Goal: Task Accomplishment & Management: Complete application form

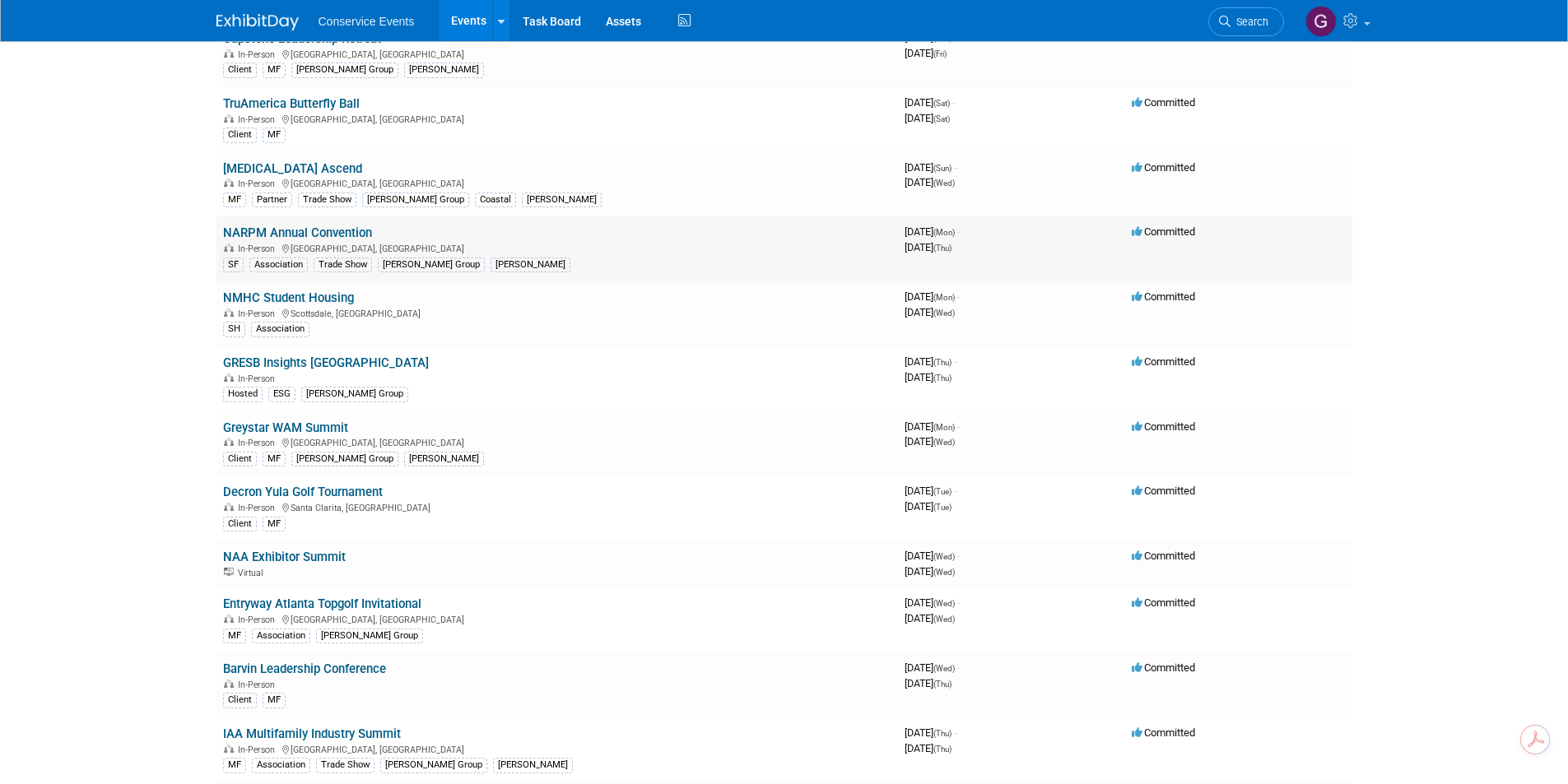
scroll to position [494, 0]
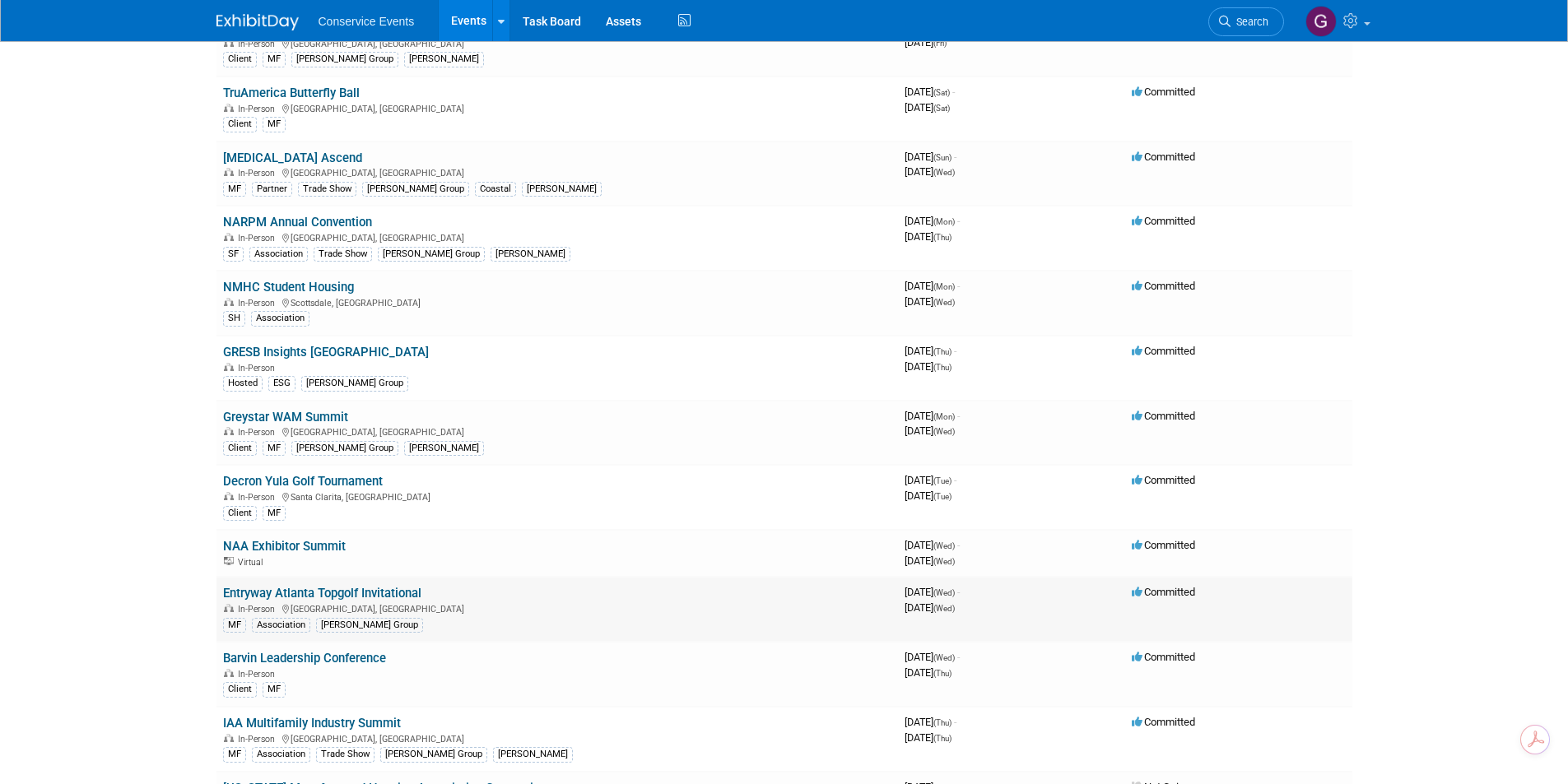
click at [350, 590] on link "Entryway Atlanta Topgolf Invitational" at bounding box center [323, 593] width 199 height 15
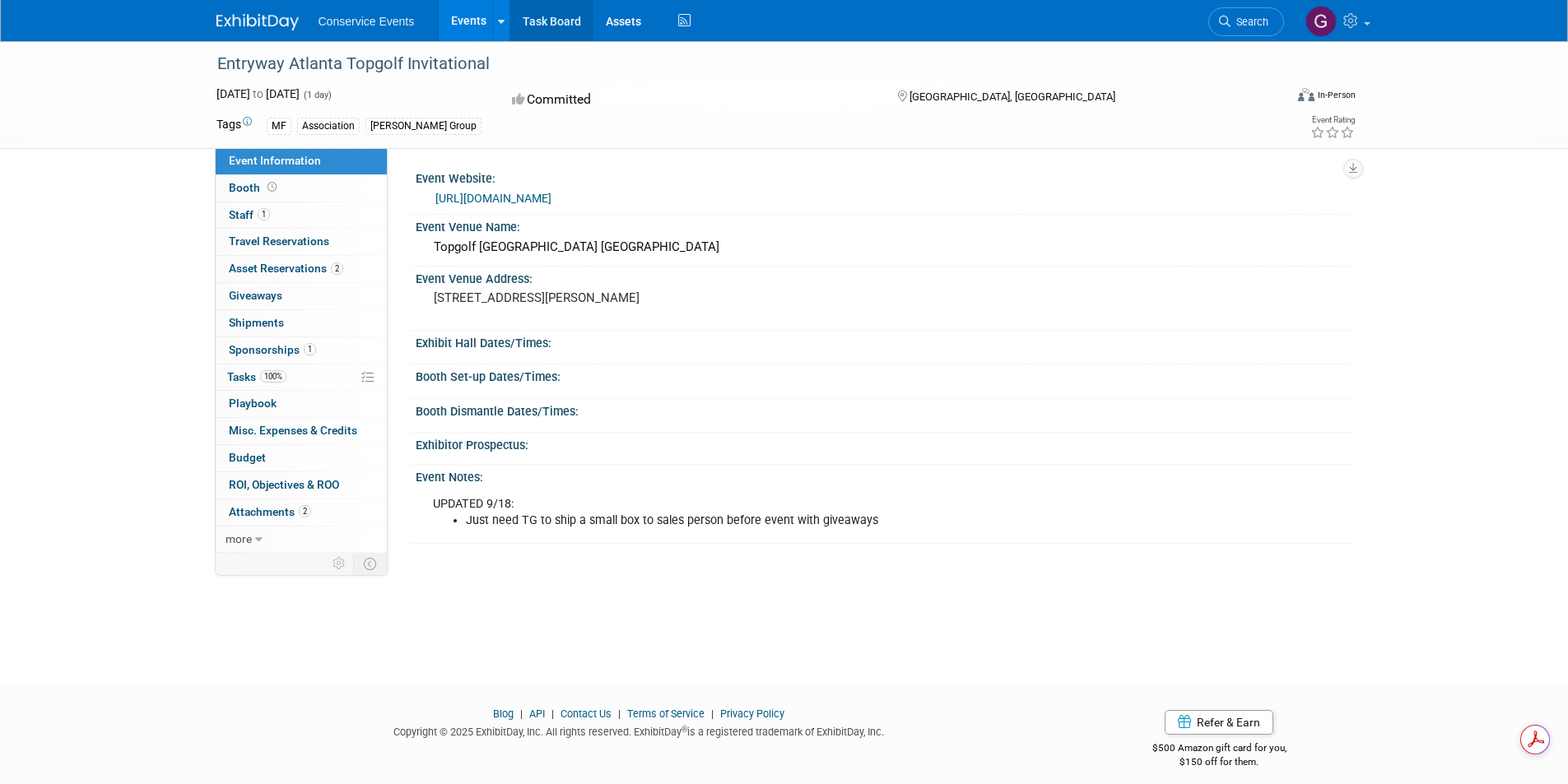
click at [558, 16] on link "Task Board" at bounding box center [552, 20] width 83 height 41
click at [264, 320] on span "Shipments 0" at bounding box center [257, 322] width 55 height 13
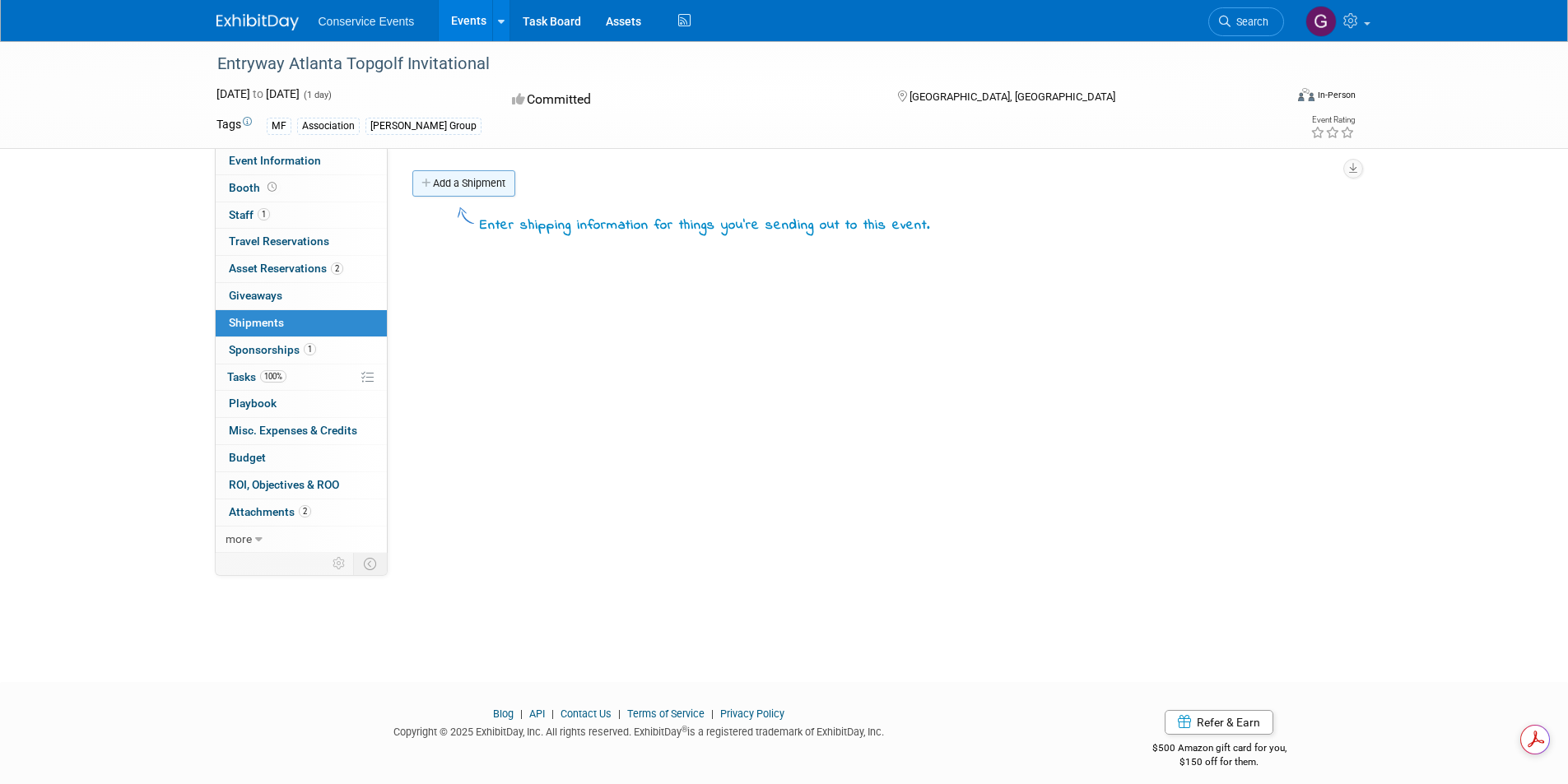
click at [441, 189] on link "Add a Shipment" at bounding box center [464, 184] width 103 height 27
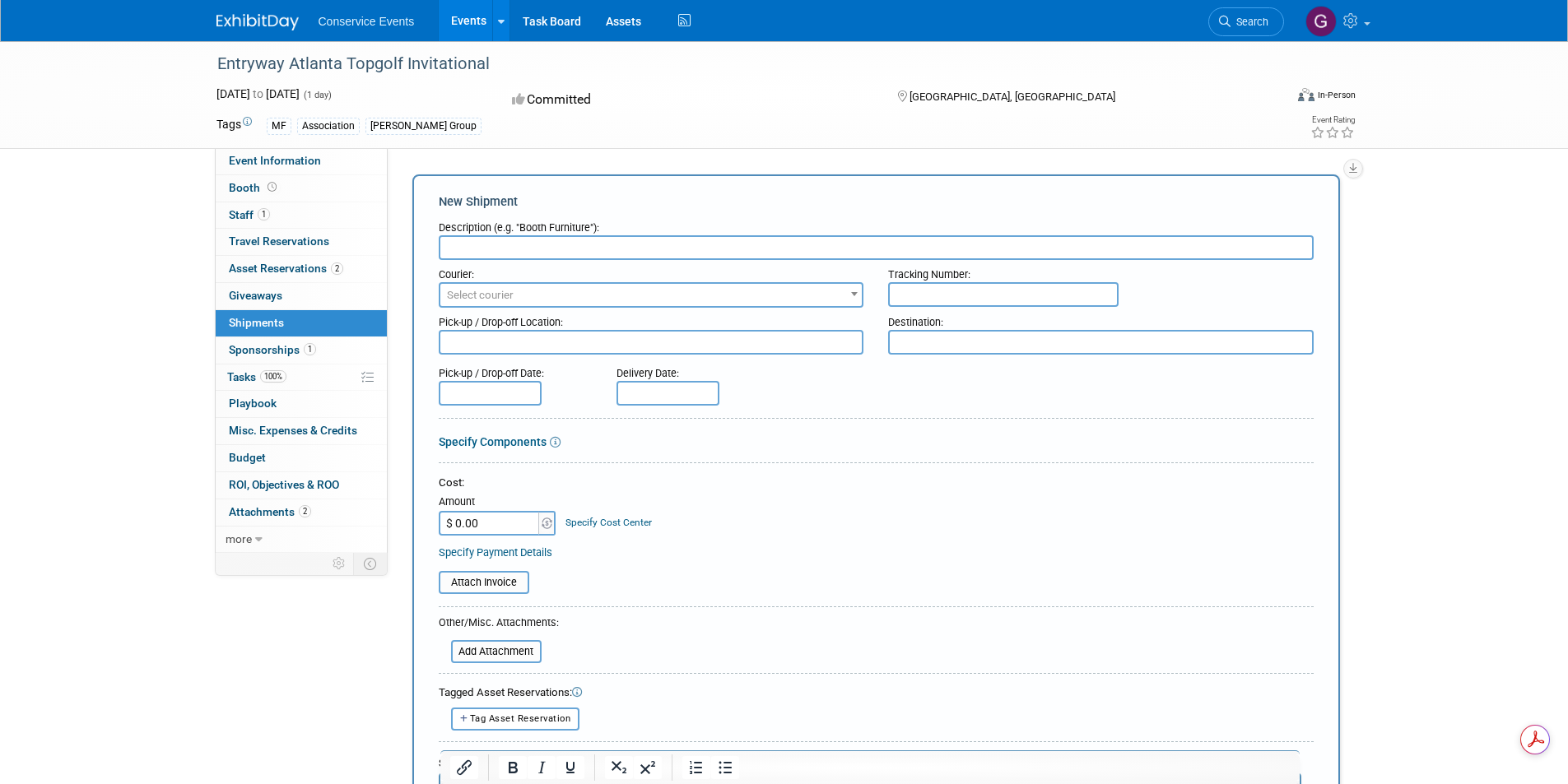
click at [928, 295] on input "text" at bounding box center [1004, 295] width 231 height 25
paste input "885197717652"
type input "885197717652"
click at [722, 285] on span "Select courier" at bounding box center [652, 296] width 423 height 23
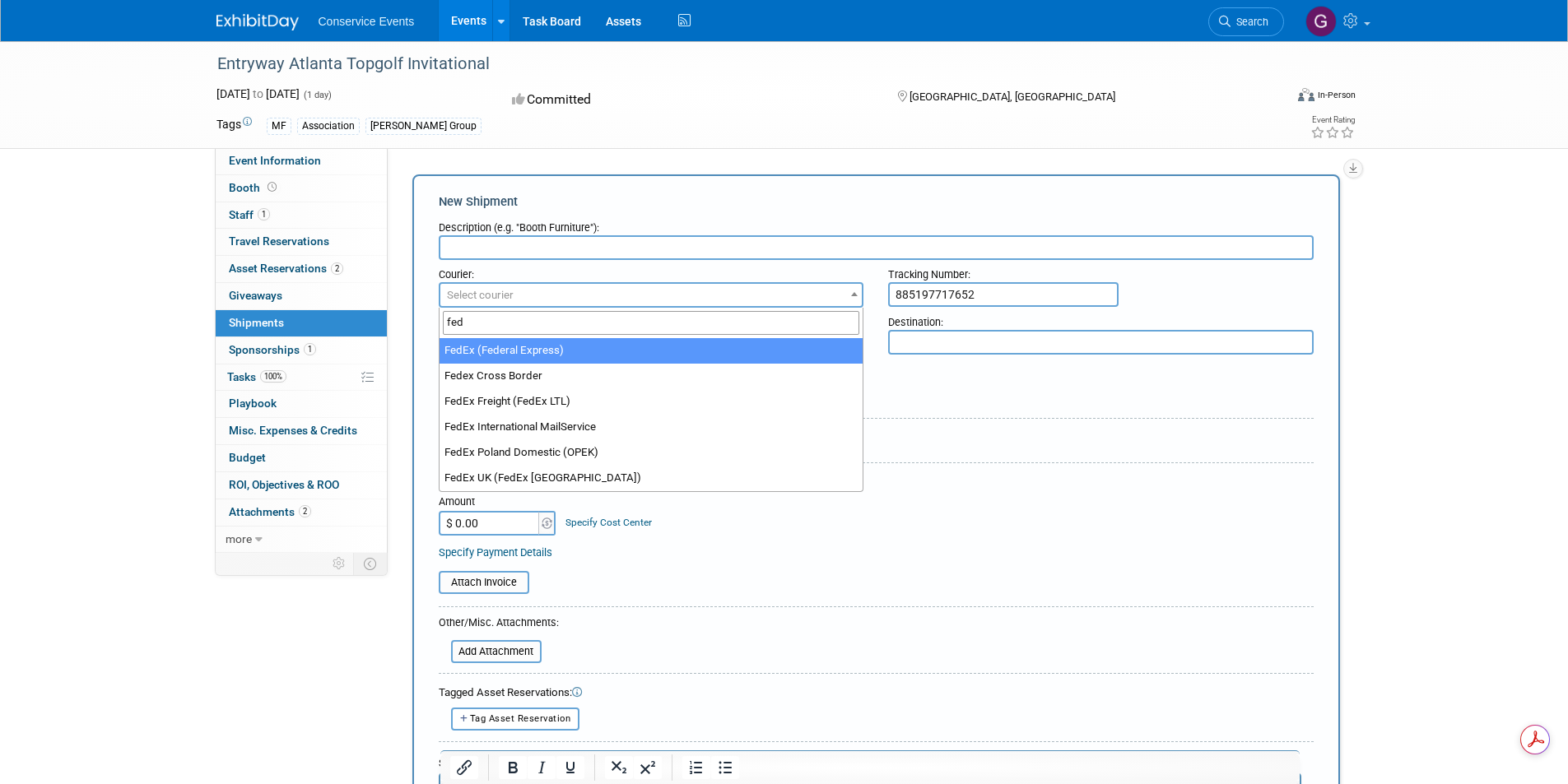
type input "fed"
select select "206"
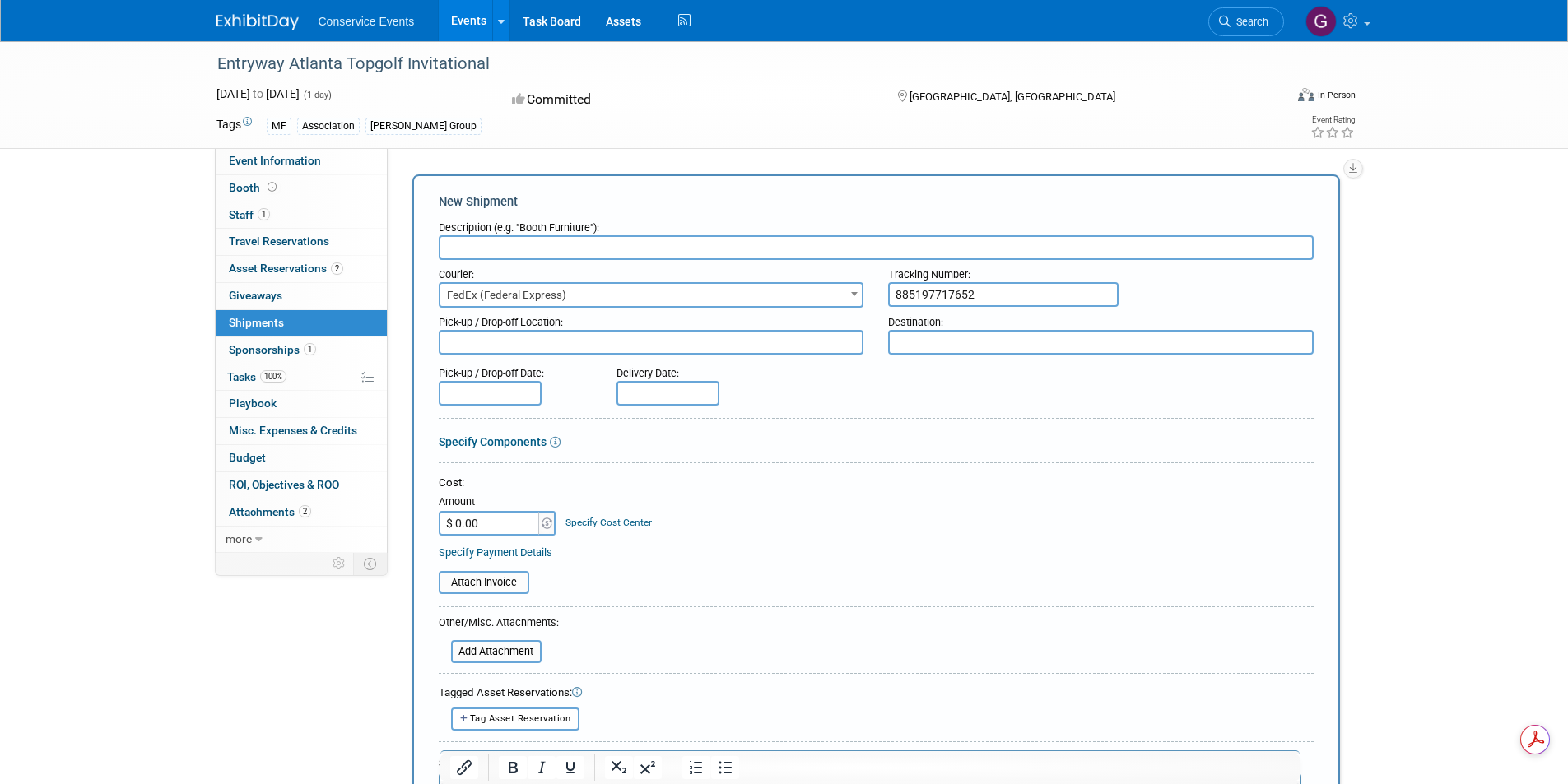
click at [542, 243] on input "text" at bounding box center [876, 248] width 875 height 25
type input "s"
type input "mints and pens"
click at [922, 345] on textarea at bounding box center [1101, 342] width 426 height 25
type textarea "Atlanta, GA"
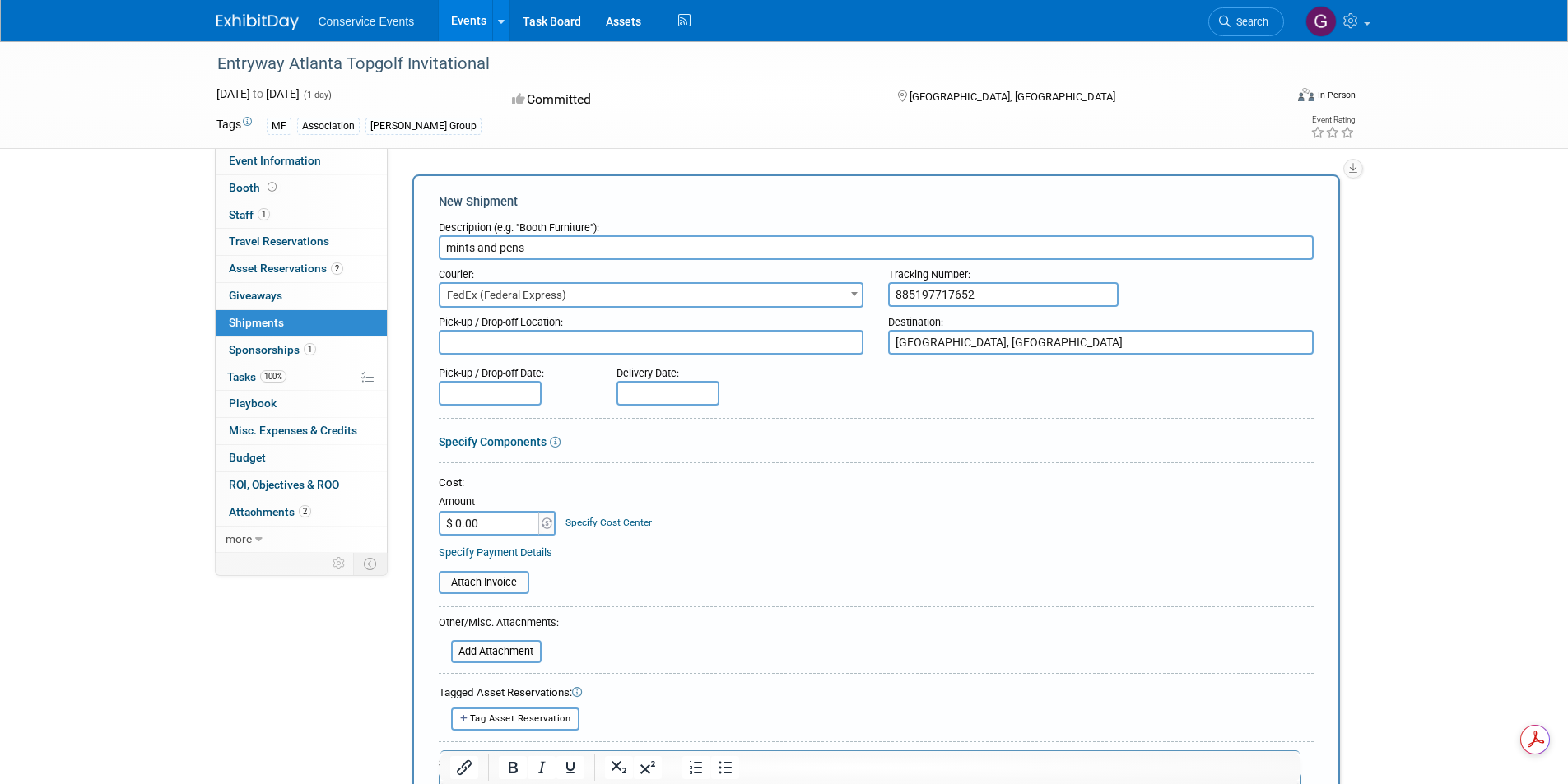
click at [469, 386] on input "text" at bounding box center [491, 393] width 103 height 25
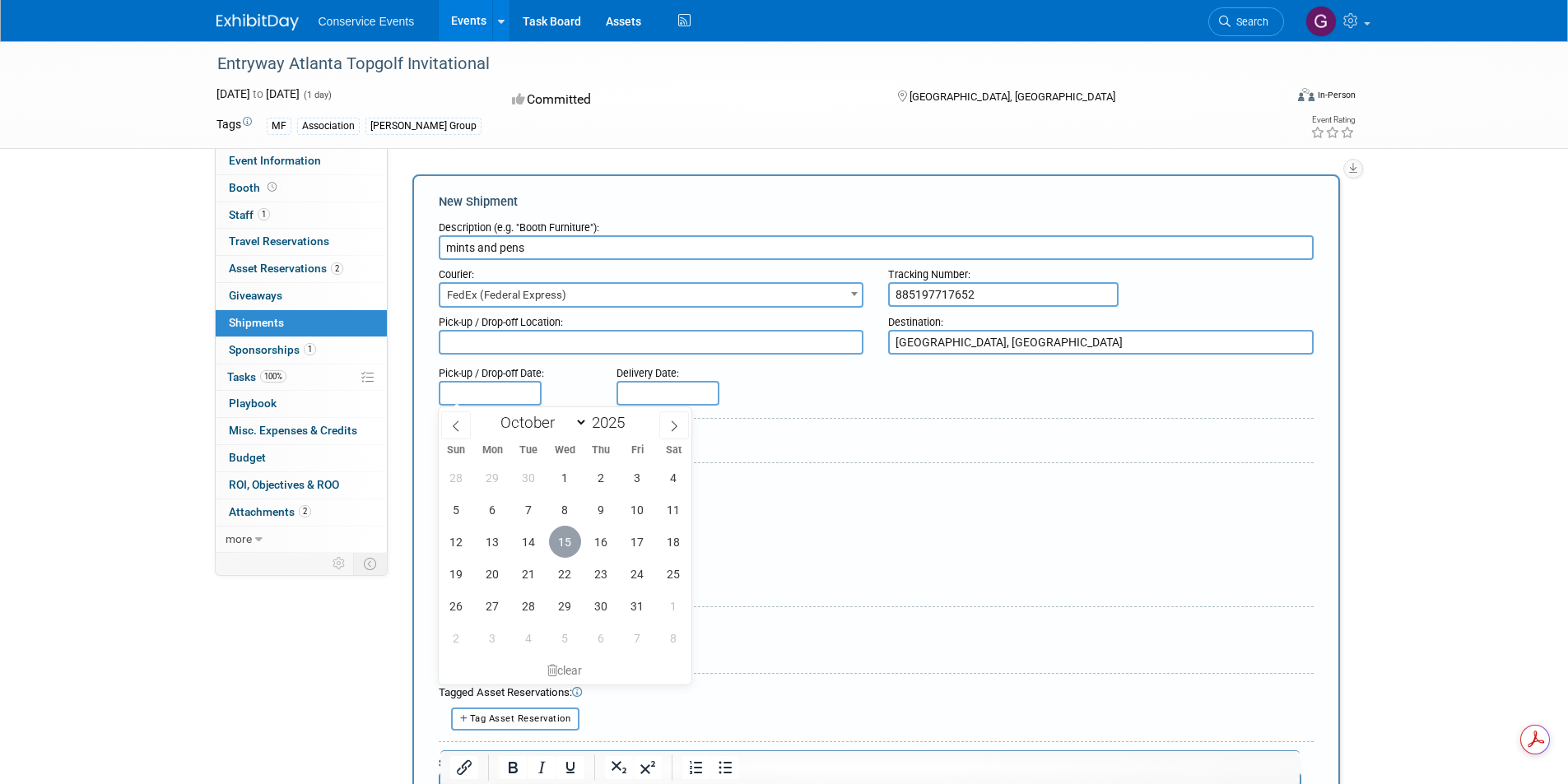
click at [566, 540] on span "15" at bounding box center [565, 542] width 32 height 32
type input "Oct 15, 2025"
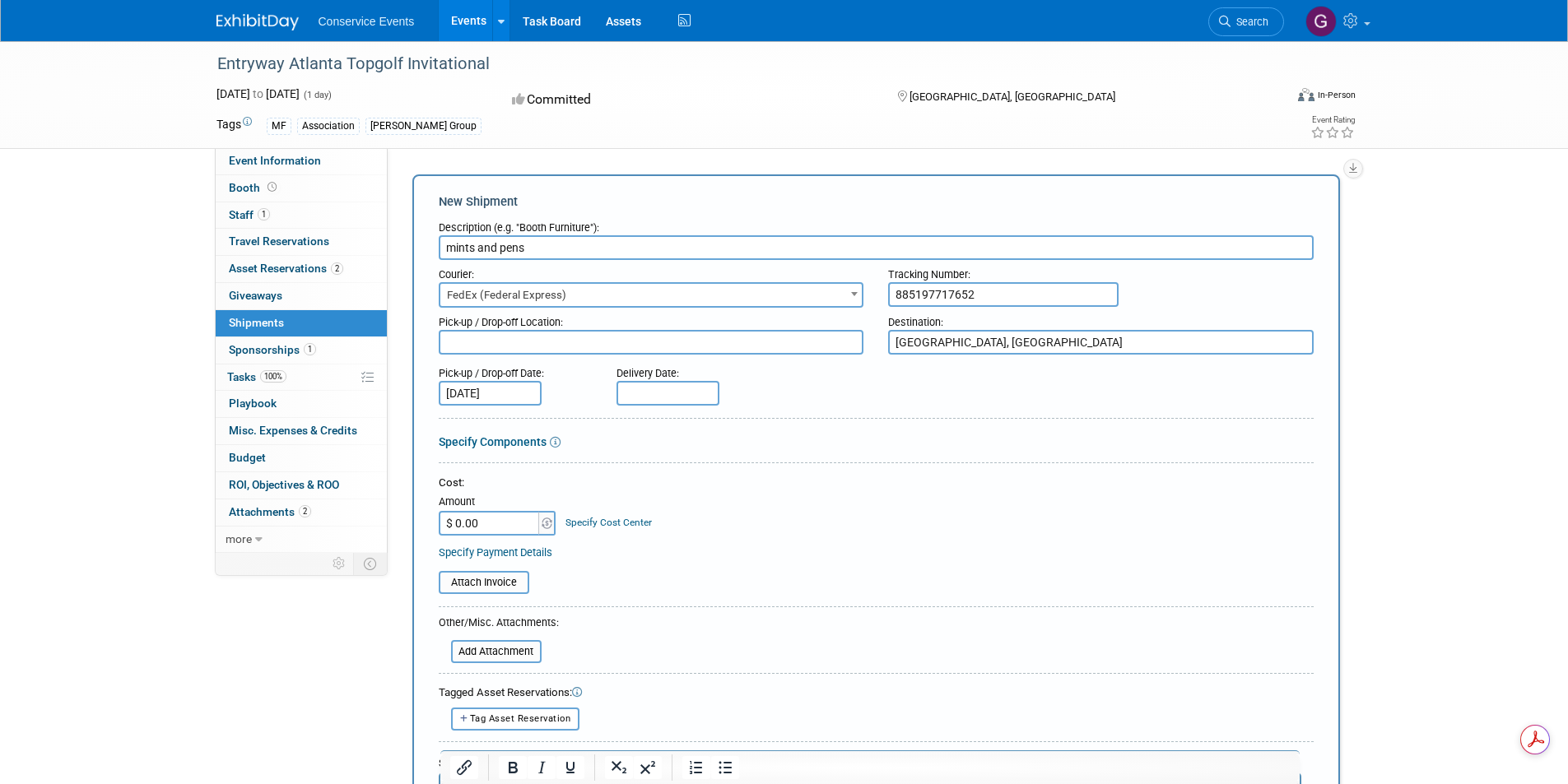
click at [665, 392] on input "text" at bounding box center [668, 393] width 103 height 25
click at [818, 542] on span "17" at bounding box center [816, 542] width 32 height 32
type input "Oct 17, 2025"
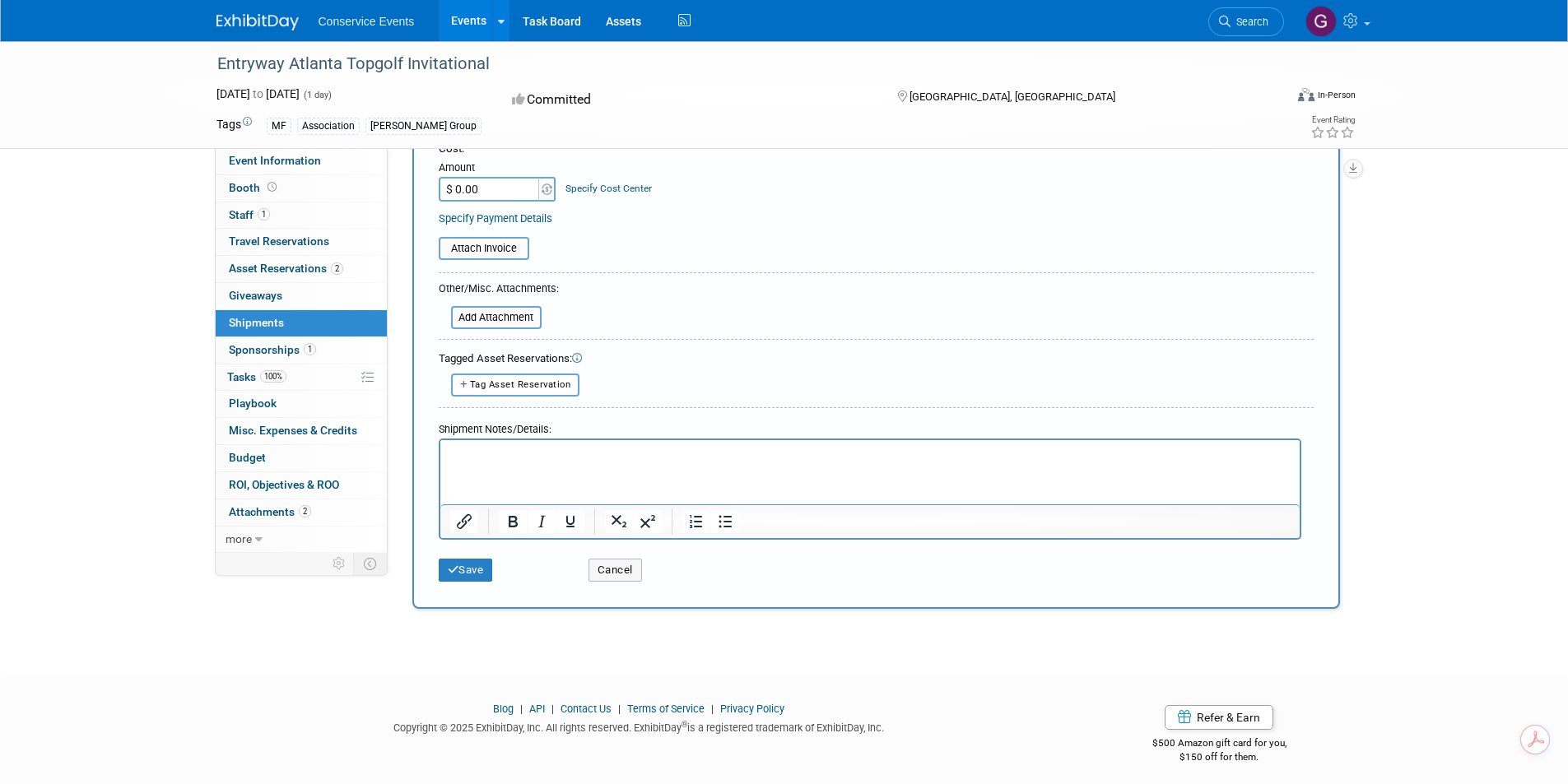
scroll to position [341, 0]
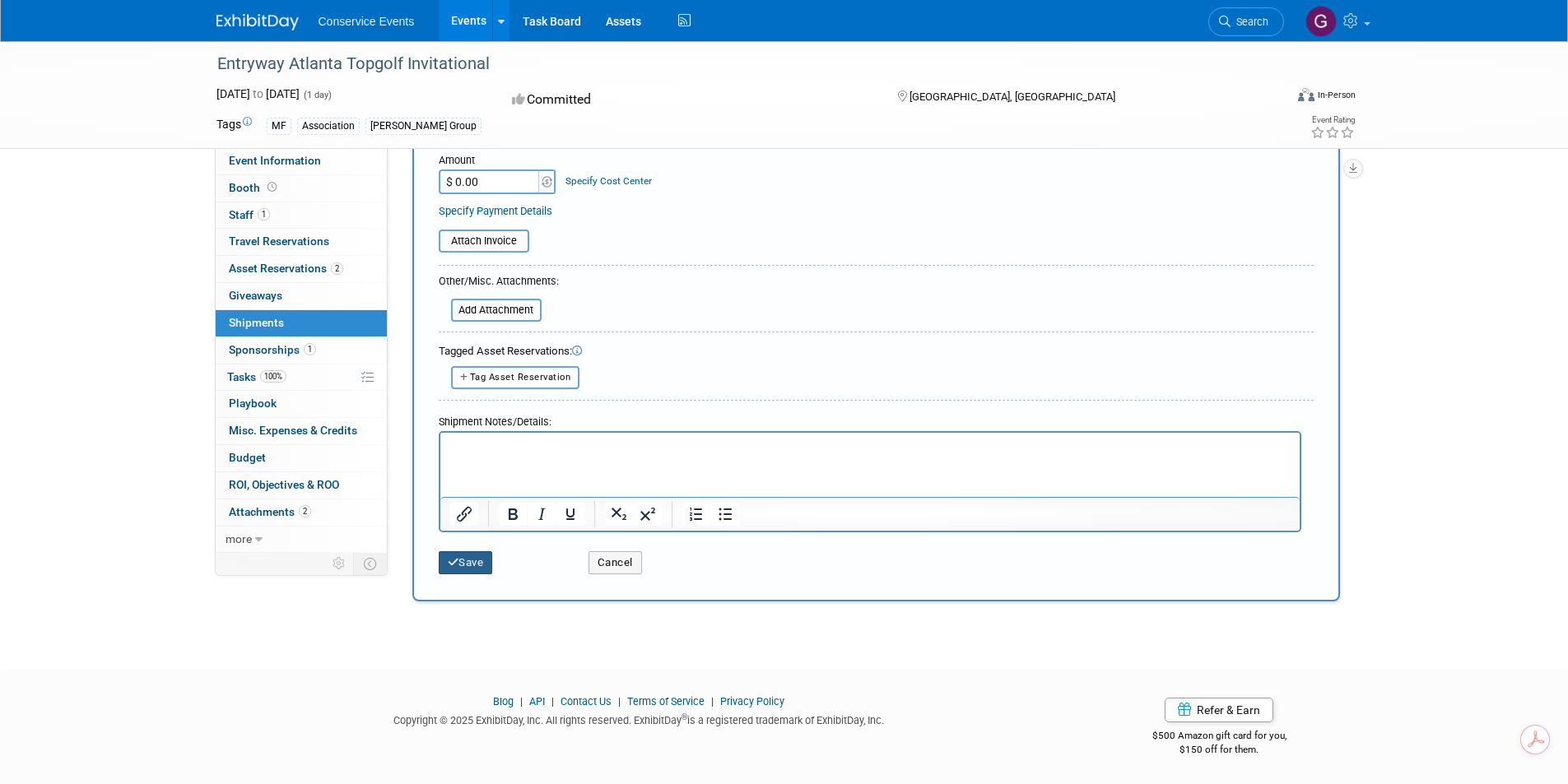
click at [471, 560] on button "Save" at bounding box center [466, 563] width 54 height 23
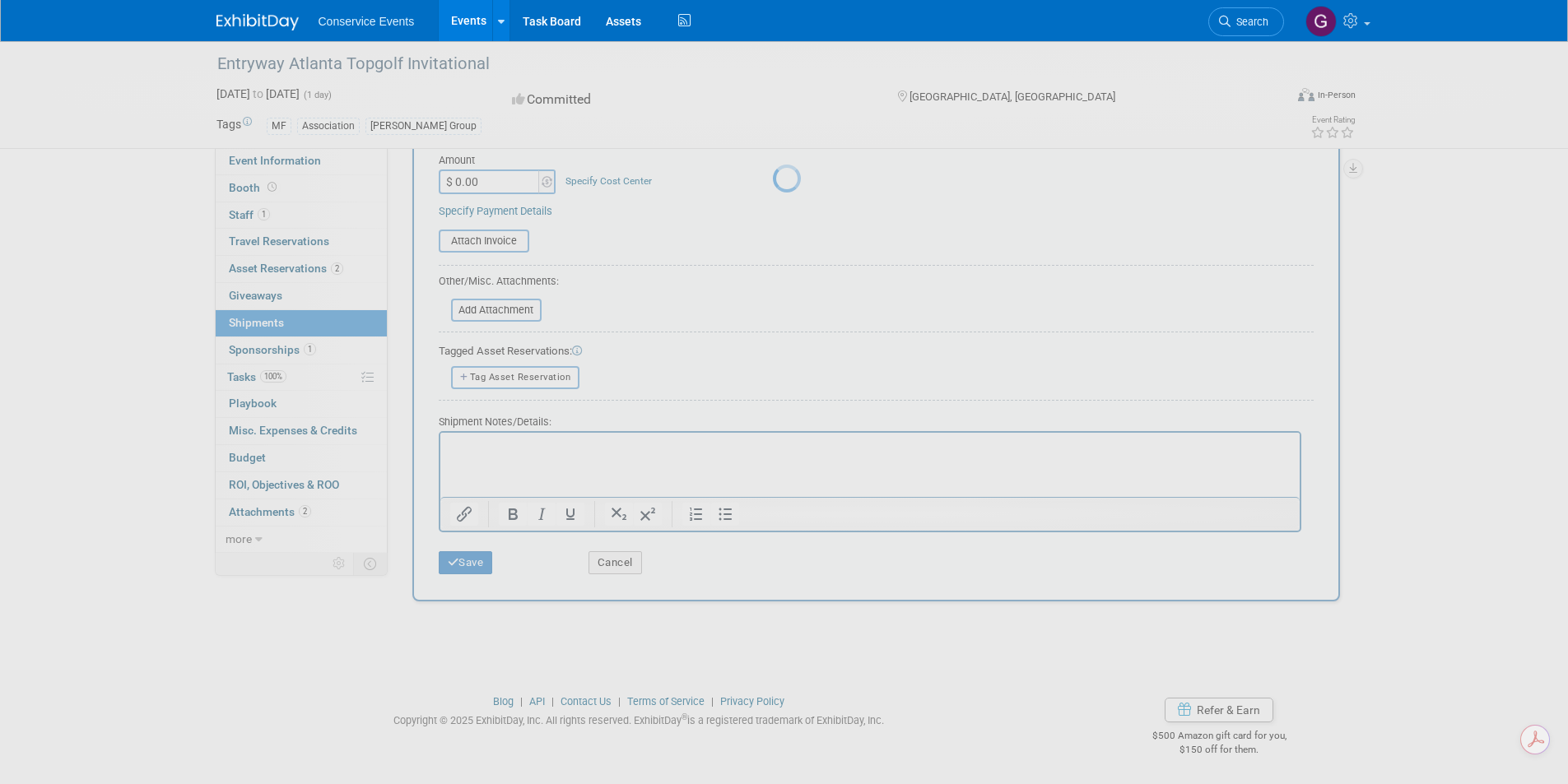
scroll to position [13, 0]
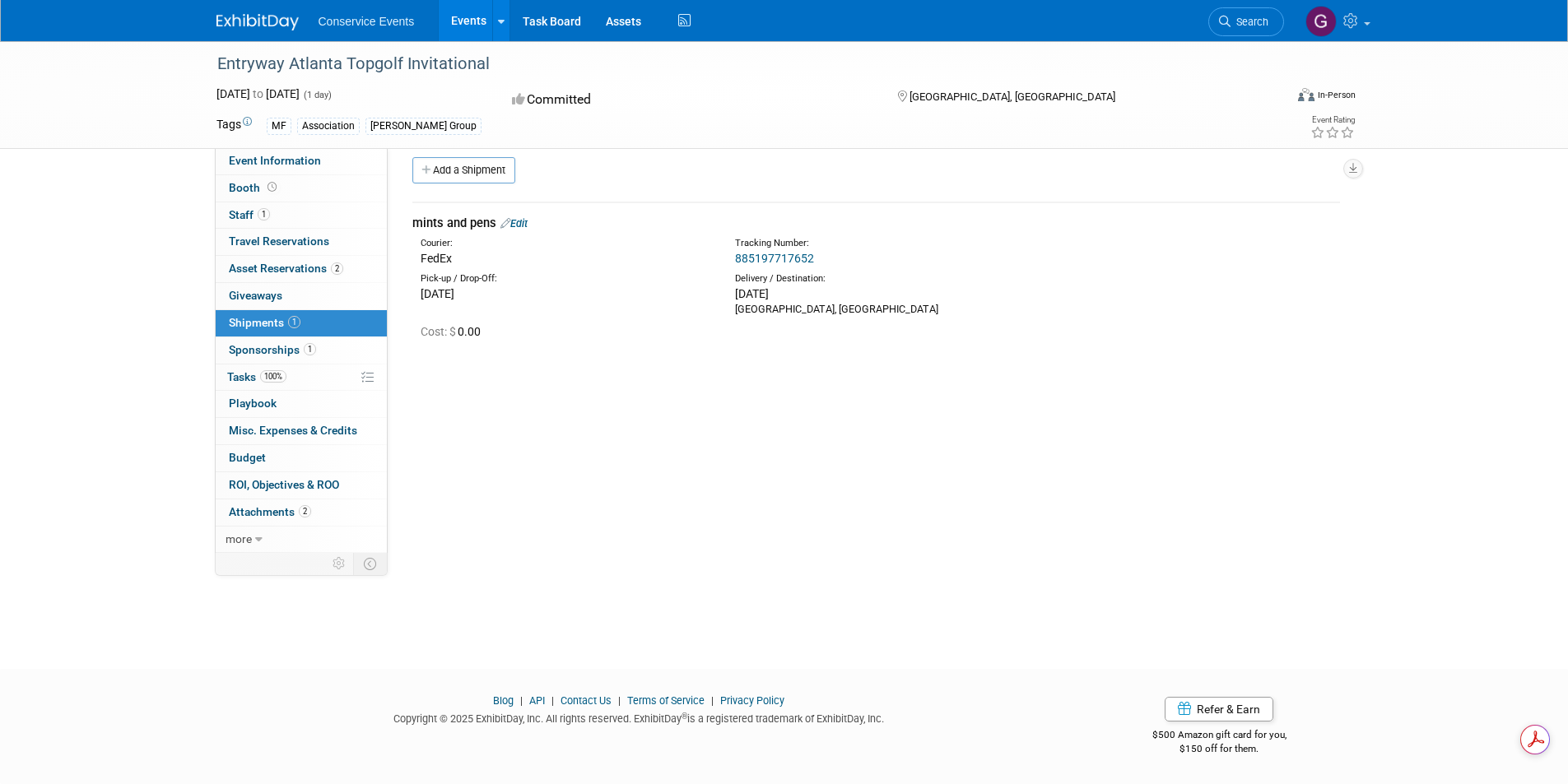
click at [466, 16] on link "Events" at bounding box center [469, 20] width 60 height 41
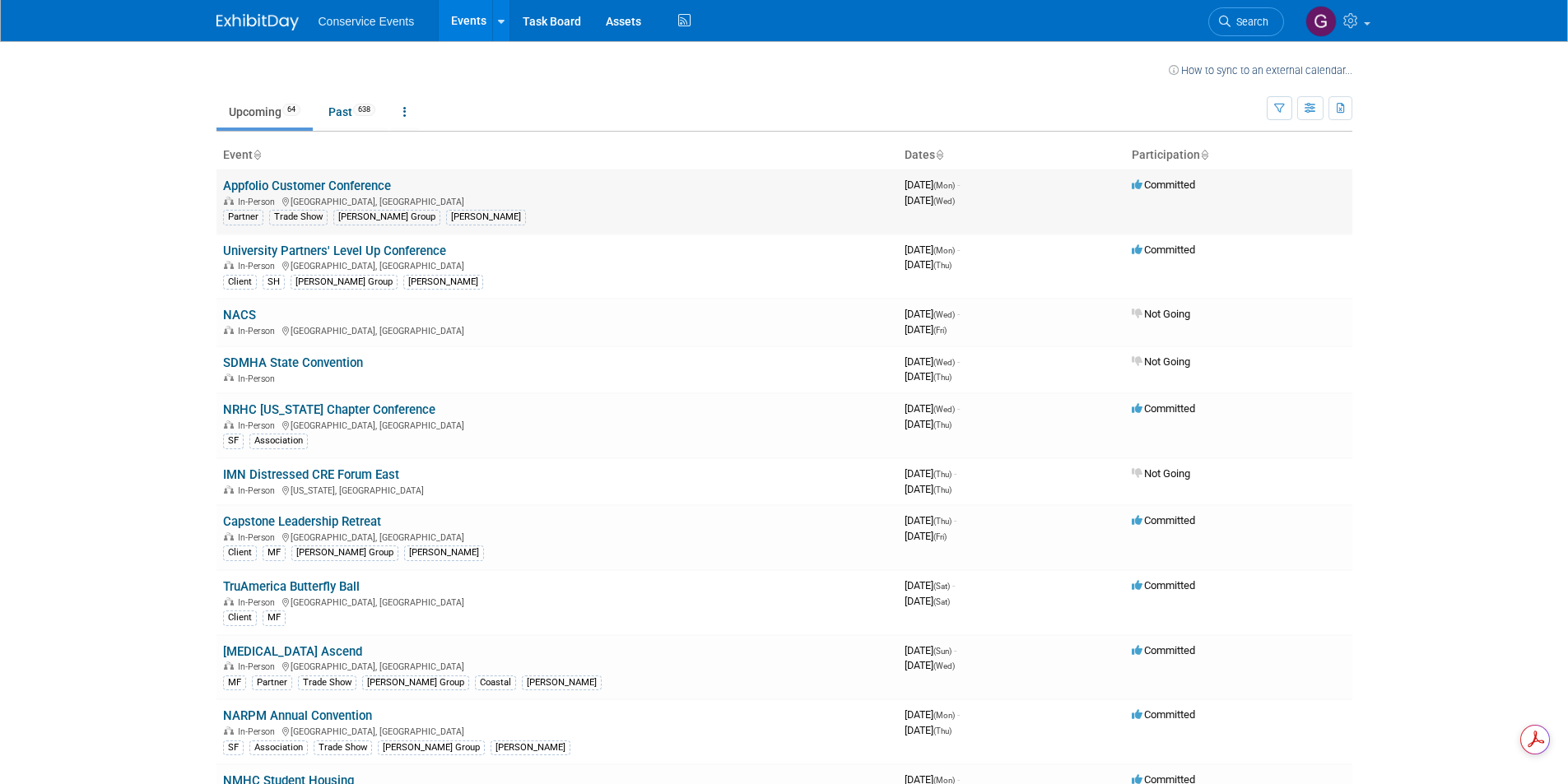
click at [363, 185] on link "Appfolio Customer Conference" at bounding box center [307, 186] width 168 height 15
click at [298, 245] on link "University Partners' Level Up Conference" at bounding box center [335, 251] width 223 height 15
click at [337, 514] on link "Capstone Leadership Retreat" at bounding box center [303, 522] width 158 height 15
click at [266, 644] on link "[MEDICAL_DATA] Ascend" at bounding box center [293, 651] width 139 height 15
click at [292, 709] on link "NARPM Annual Convention" at bounding box center [298, 716] width 149 height 15
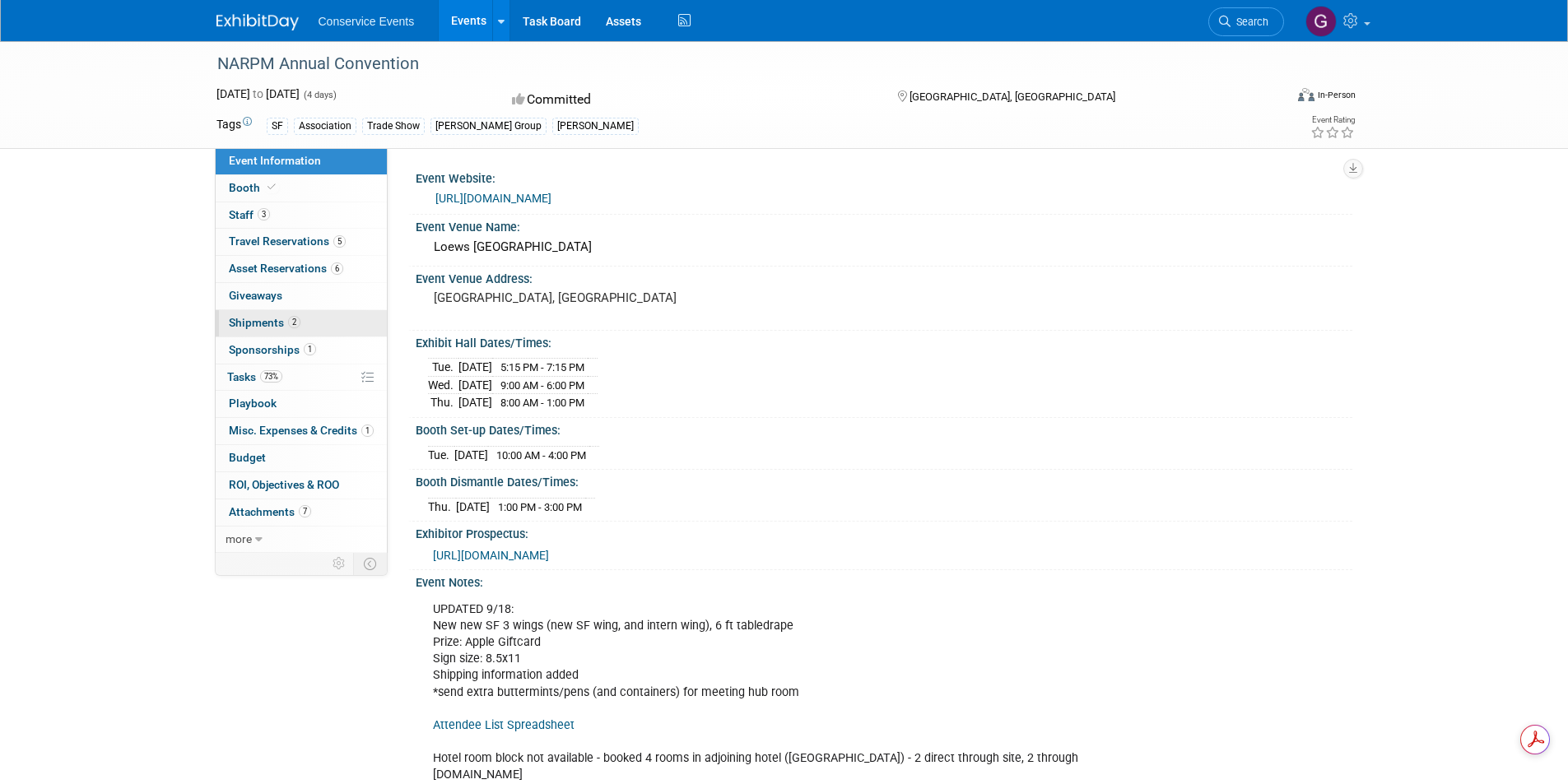
click at [260, 320] on span "Shipments 2" at bounding box center [264, 322] width 72 height 13
